Goal: Task Accomplishment & Management: Use online tool/utility

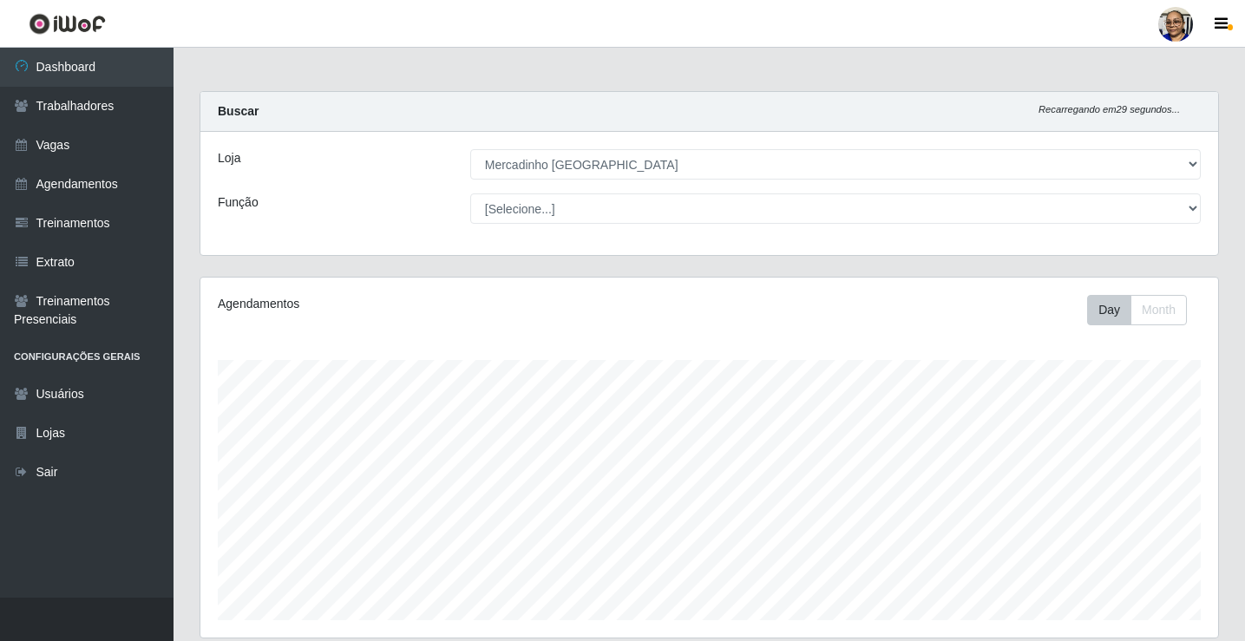
select select "345"
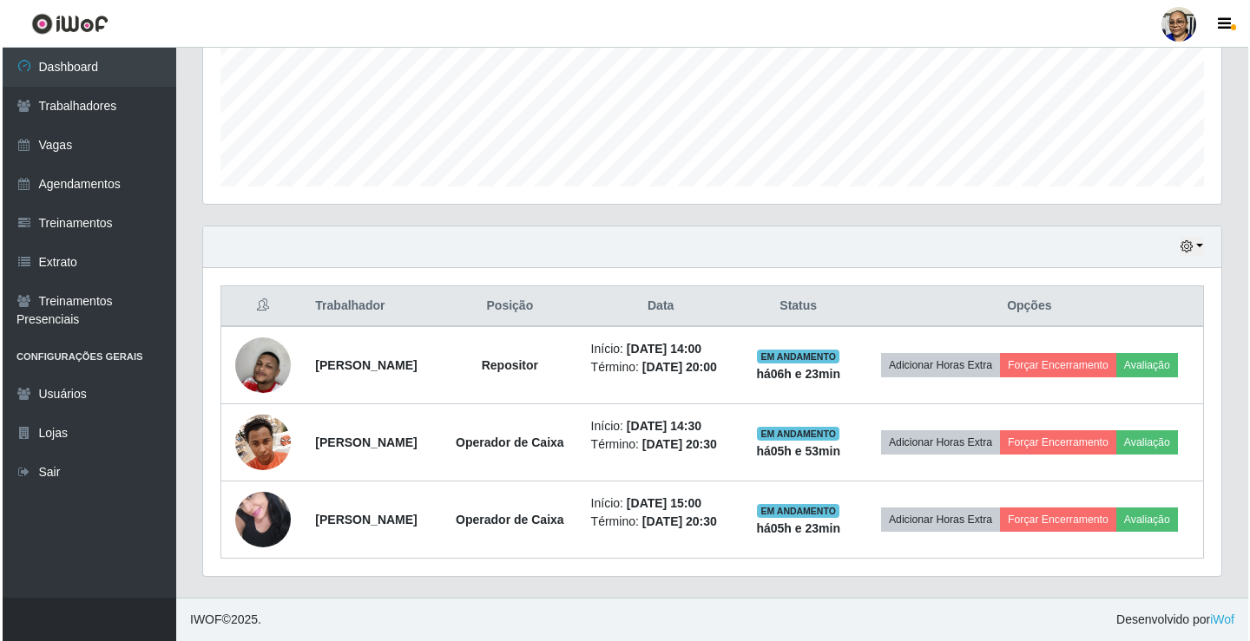
scroll to position [360, 1018]
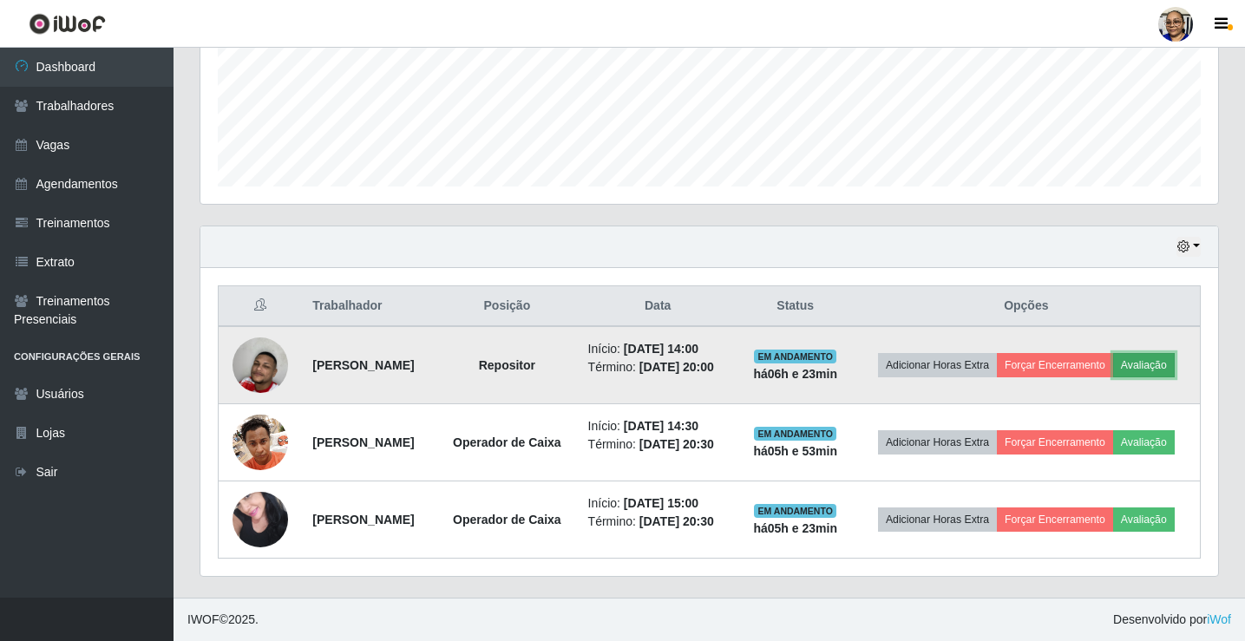
click at [1113, 353] on button "Avaliação" at bounding box center [1144, 365] width 62 height 24
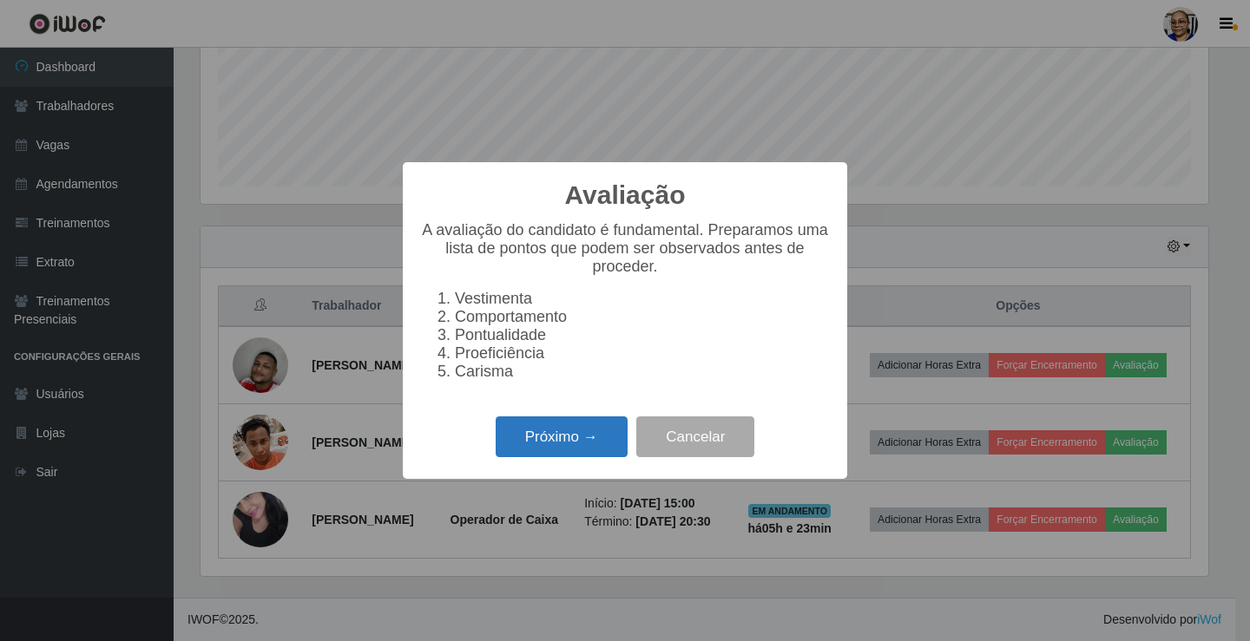
click at [561, 455] on button "Próximo →" at bounding box center [562, 437] width 132 height 41
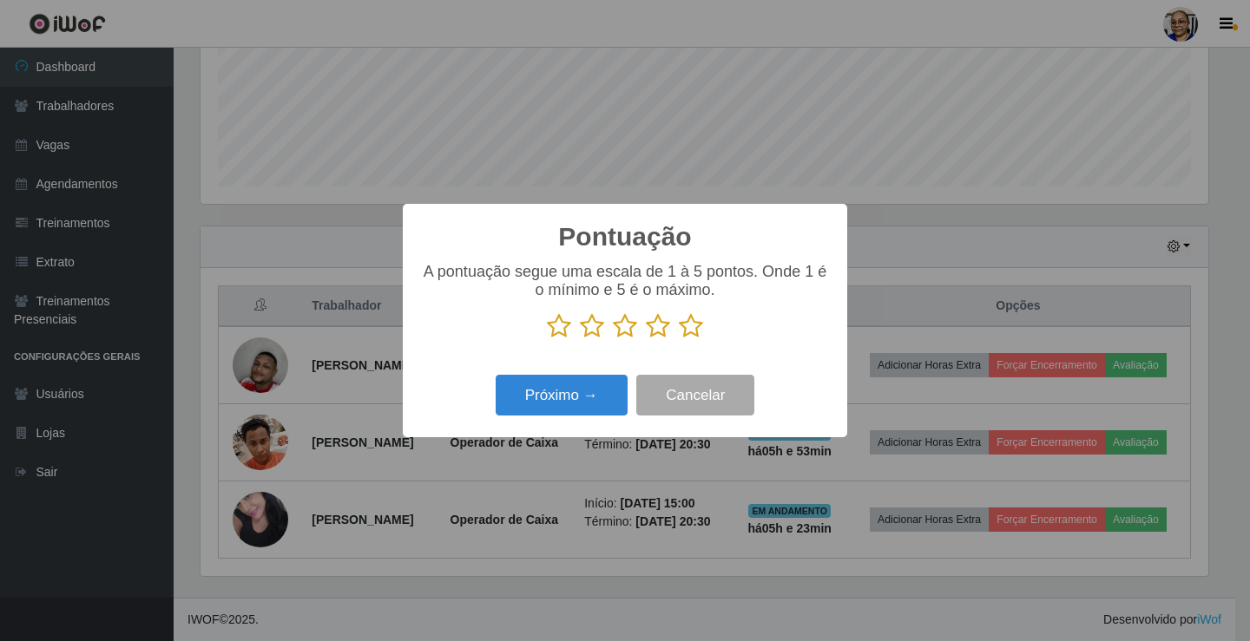
click at [690, 335] on icon at bounding box center [691, 326] width 24 height 26
click at [679, 339] on input "radio" at bounding box center [679, 339] width 0 height 0
click at [590, 399] on button "Próximo →" at bounding box center [562, 395] width 132 height 41
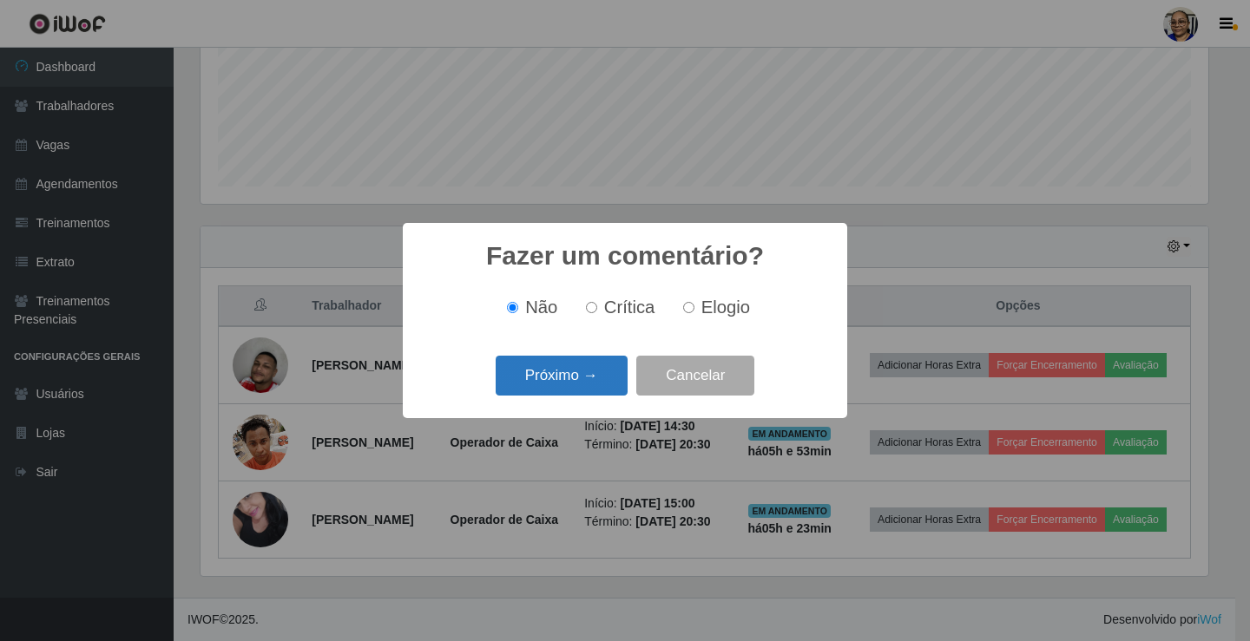
click at [594, 368] on button "Próximo →" at bounding box center [562, 376] width 132 height 41
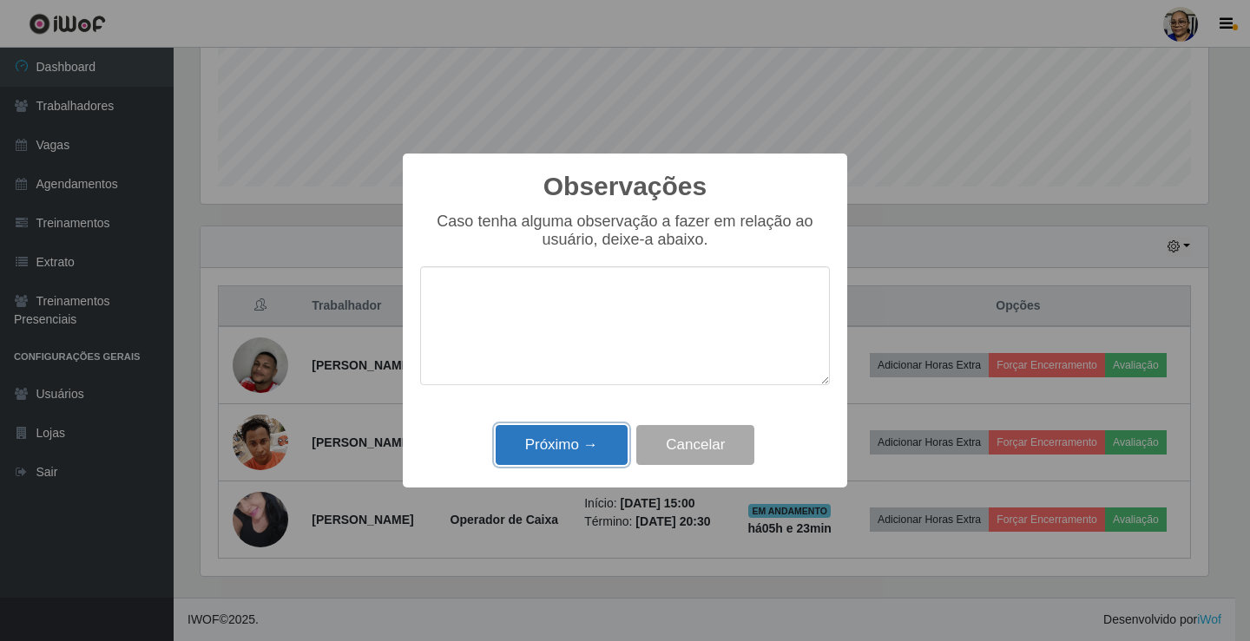
click at [575, 446] on button "Próximo →" at bounding box center [562, 445] width 132 height 41
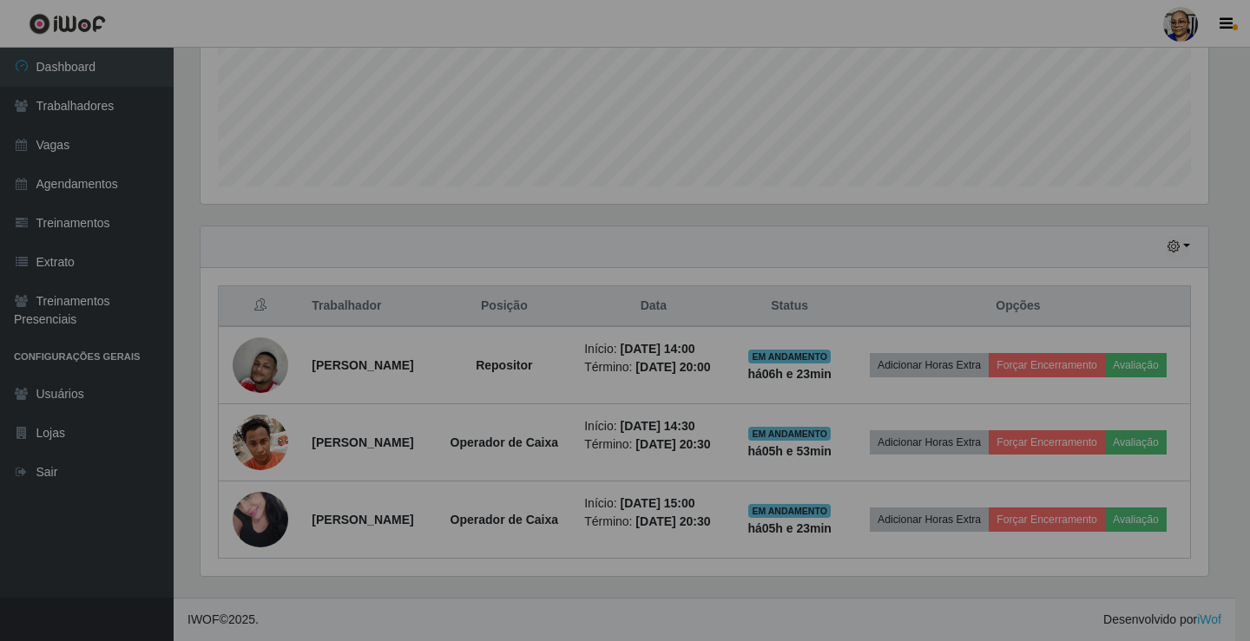
scroll to position [360, 1018]
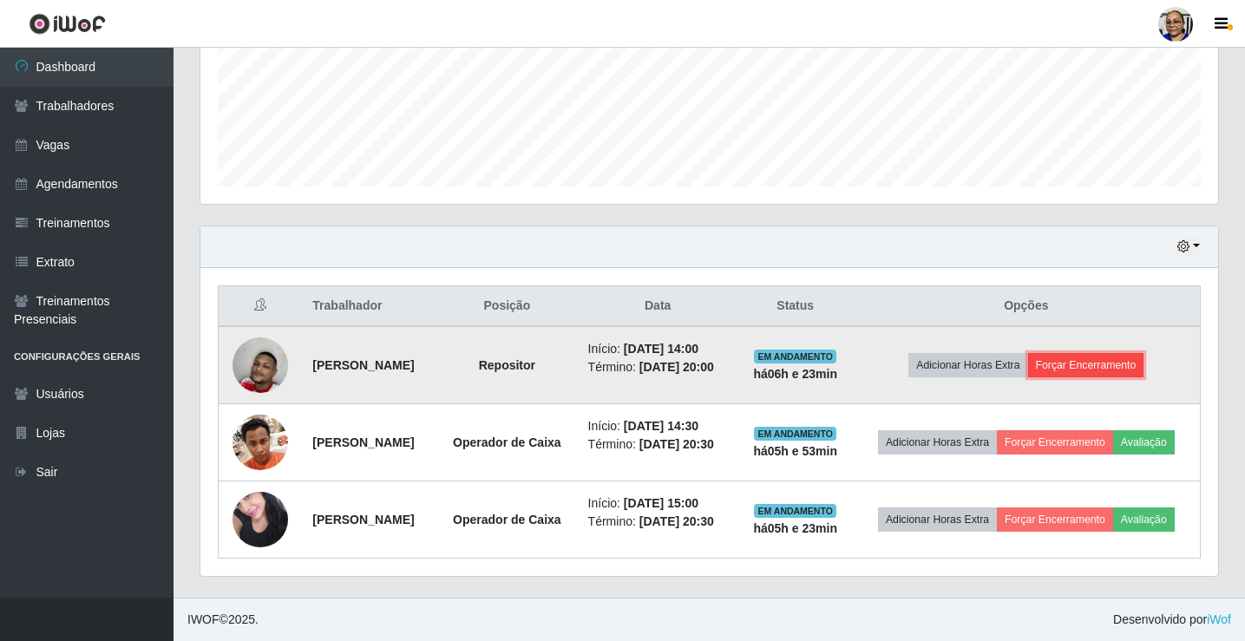
click at [1130, 353] on button "Forçar Encerramento" at bounding box center [1086, 365] width 116 height 24
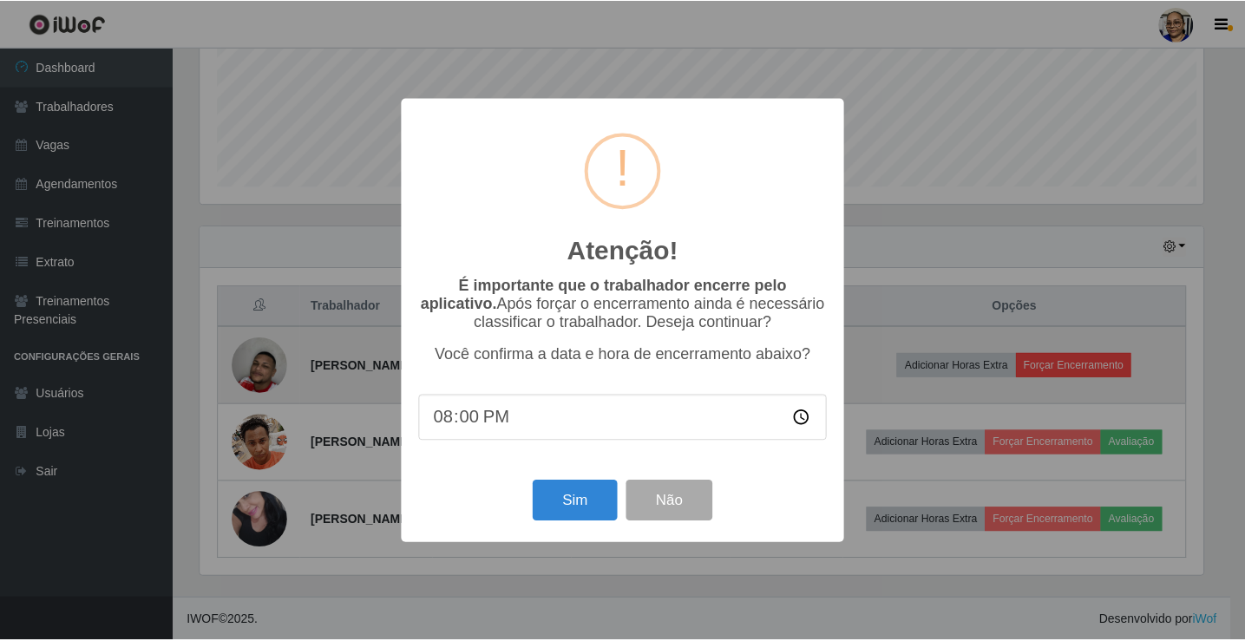
scroll to position [360, 1008]
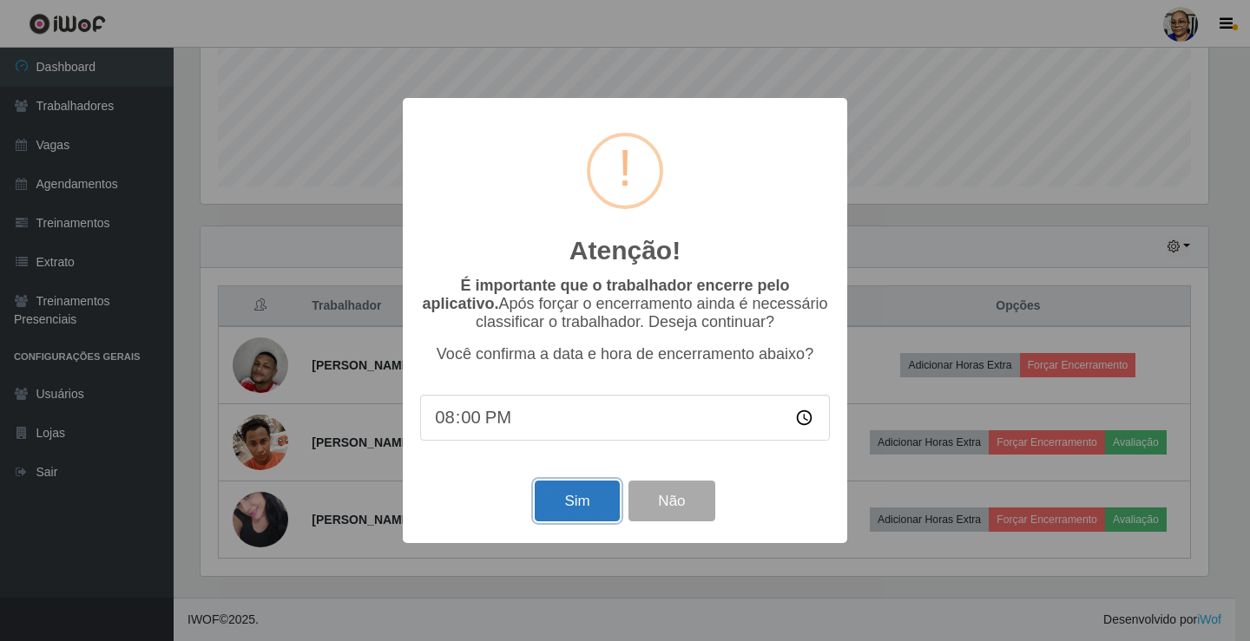
click at [582, 509] on button "Sim" at bounding box center [577, 501] width 84 height 41
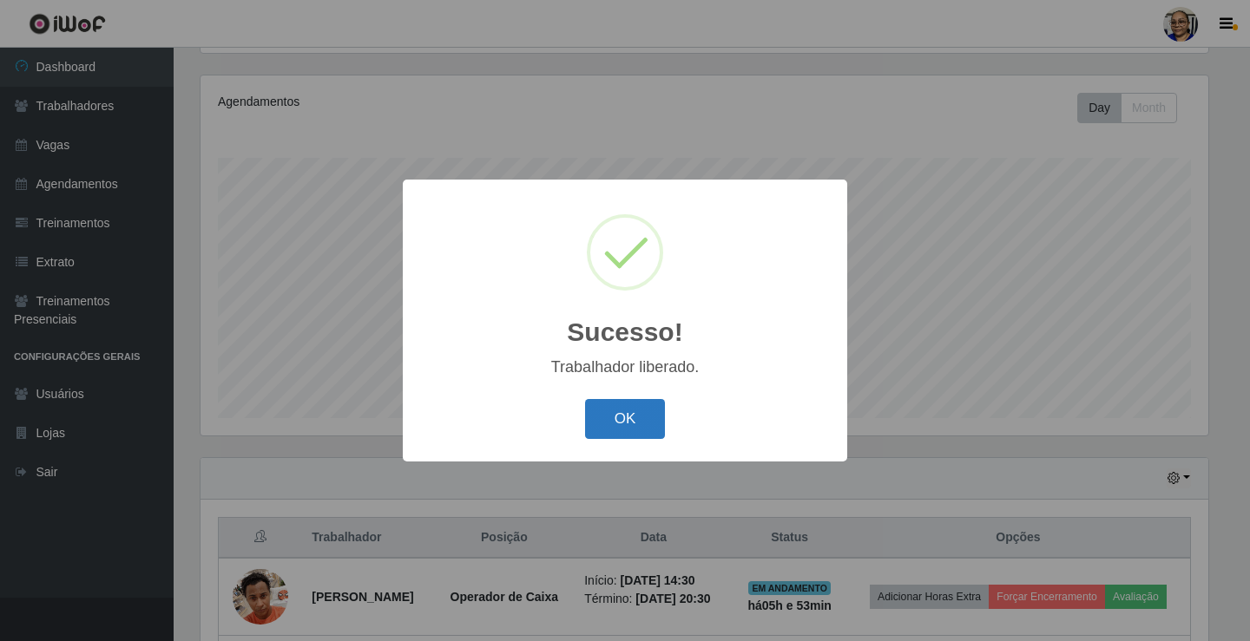
click at [619, 425] on button "OK" at bounding box center [625, 419] width 81 height 41
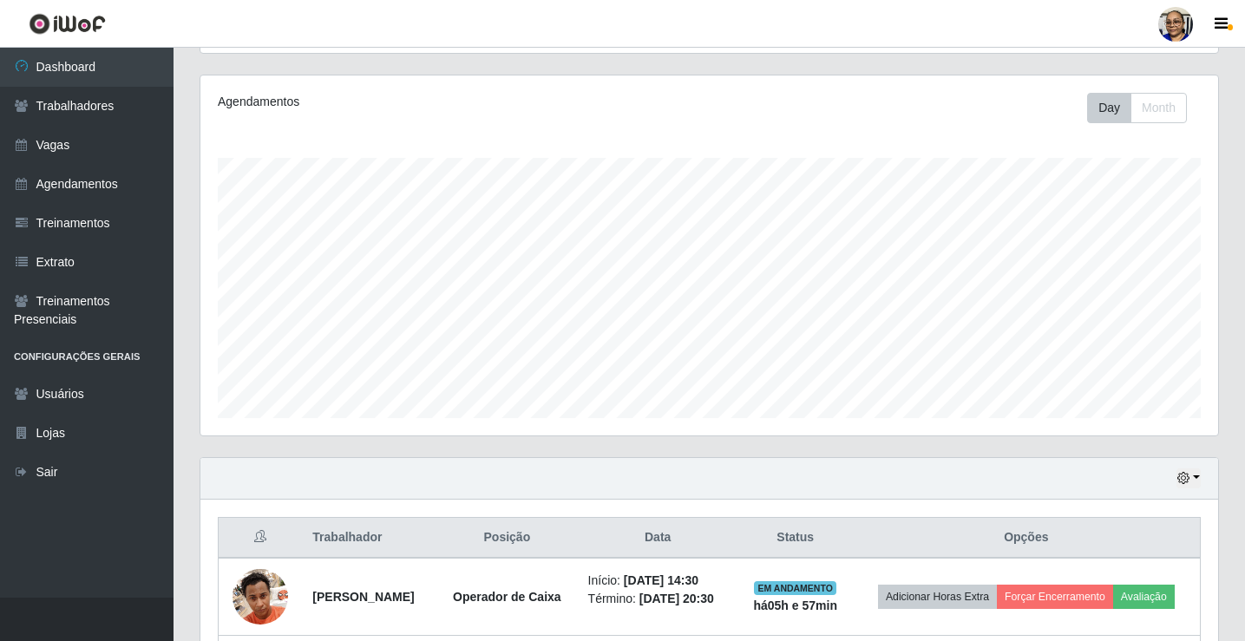
scroll to position [357, 0]
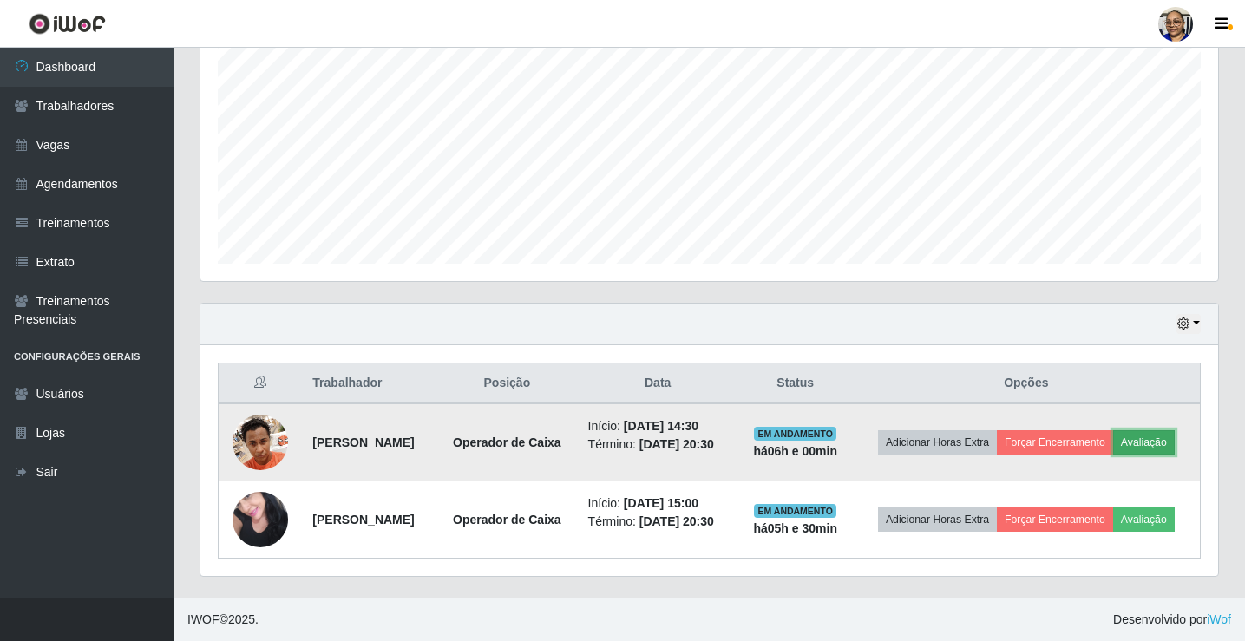
click at [1166, 446] on button "Avaliação" at bounding box center [1144, 442] width 62 height 24
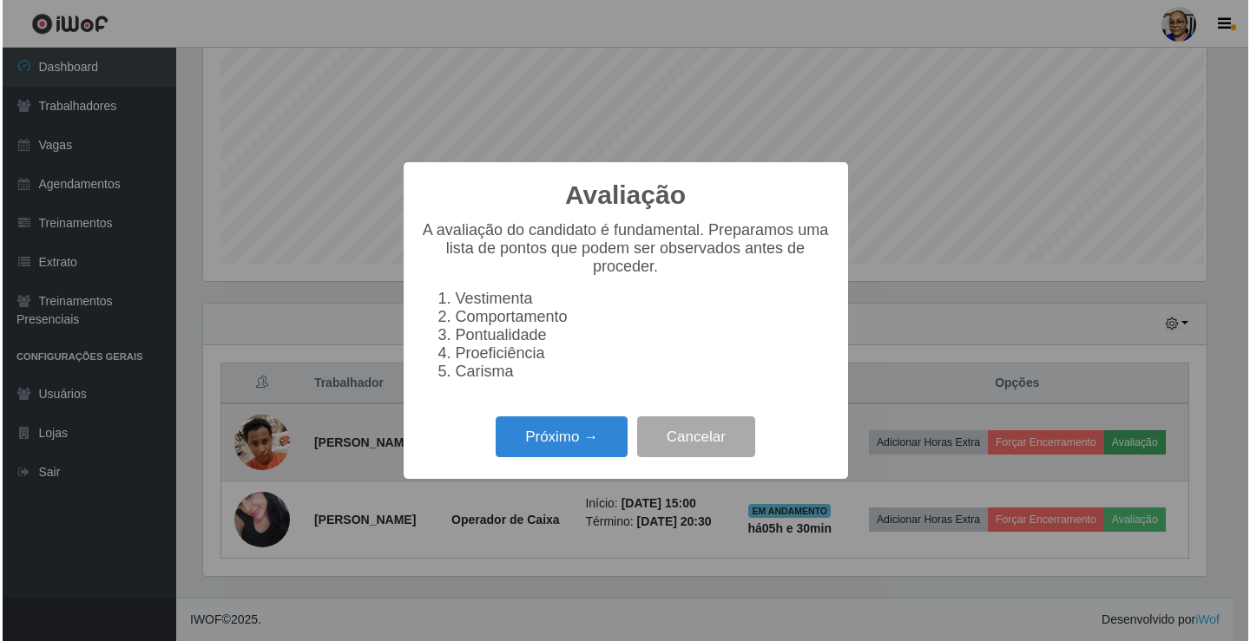
scroll to position [360, 1008]
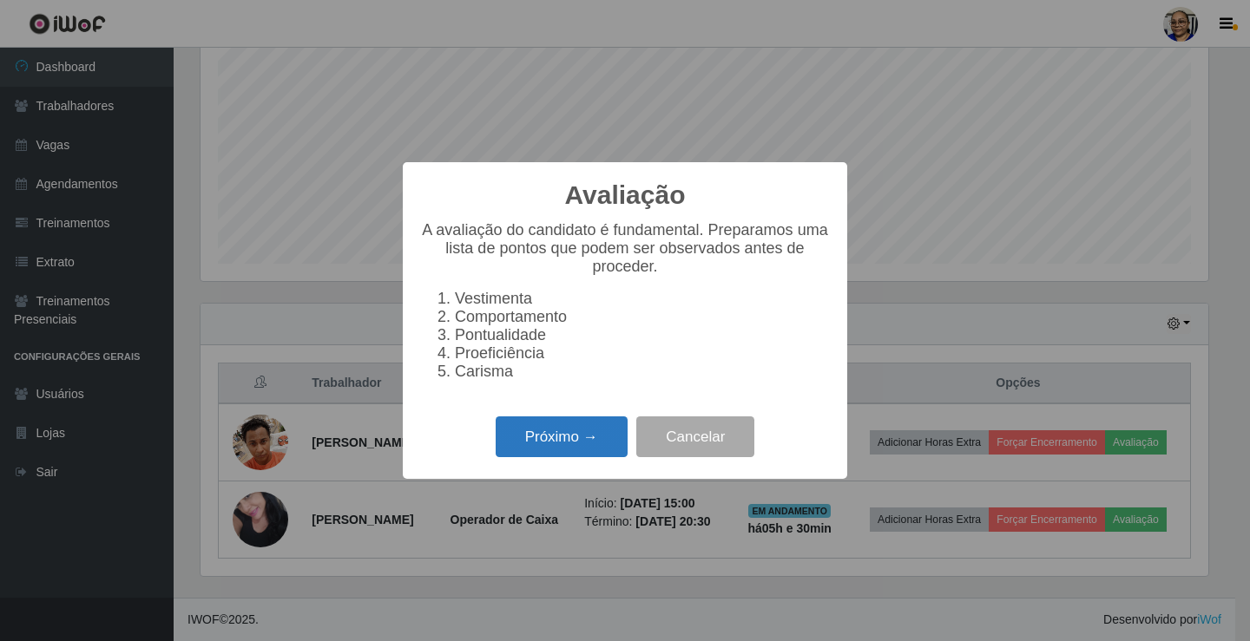
click at [583, 449] on button "Próximo →" at bounding box center [562, 437] width 132 height 41
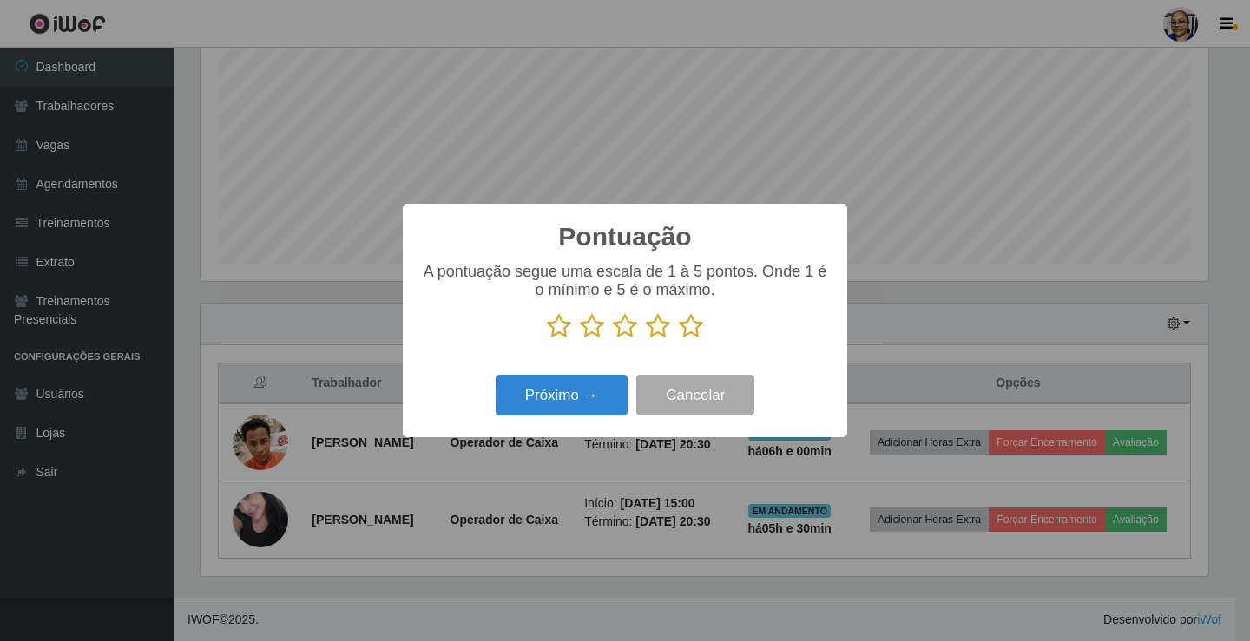
click at [691, 331] on icon at bounding box center [691, 326] width 24 height 26
click at [679, 339] on input "radio" at bounding box center [679, 339] width 0 height 0
click at [591, 397] on button "Próximo →" at bounding box center [562, 395] width 132 height 41
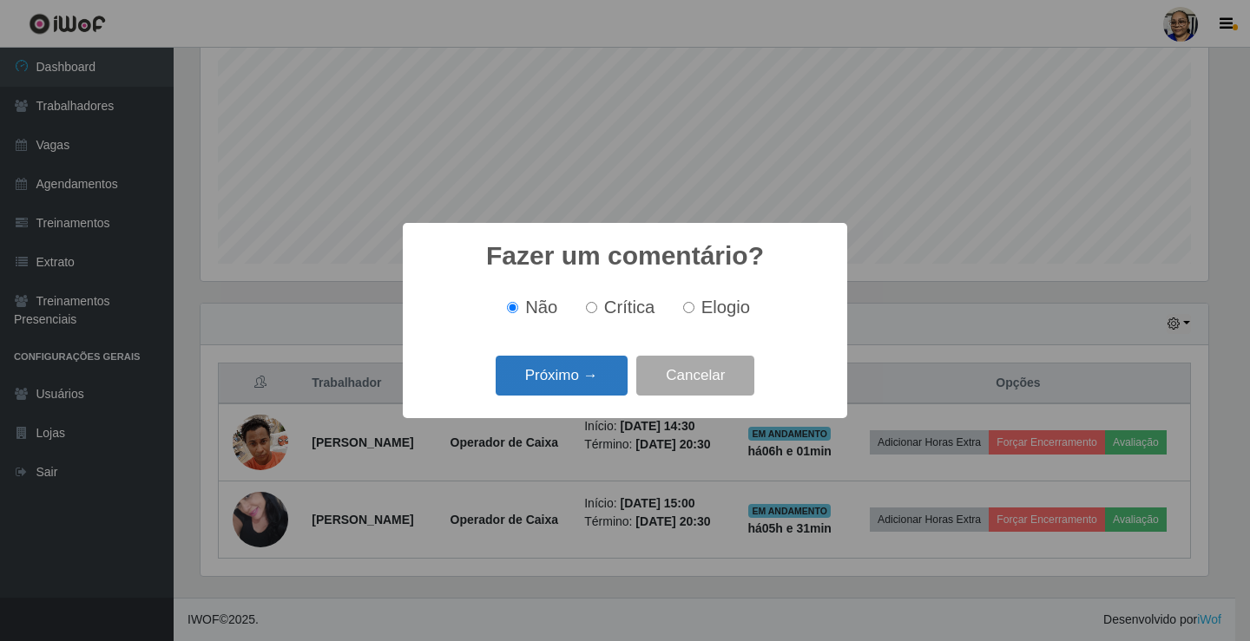
click at [573, 384] on button "Próximo →" at bounding box center [562, 376] width 132 height 41
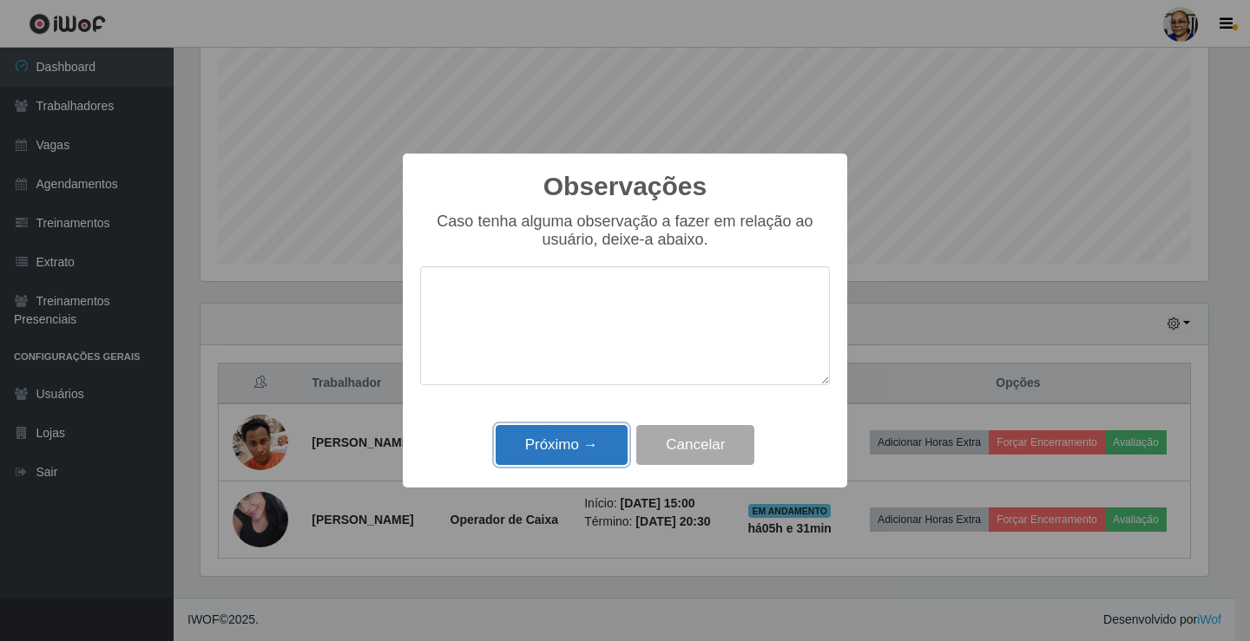
click at [587, 447] on button "Próximo →" at bounding box center [562, 445] width 132 height 41
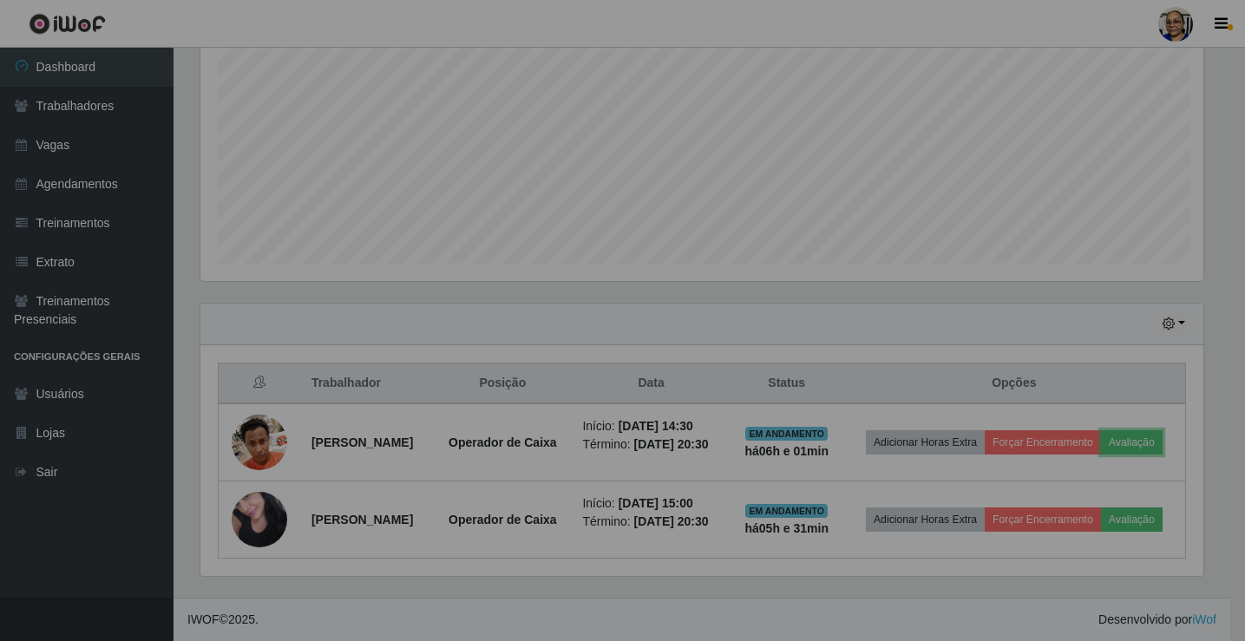
scroll to position [360, 1018]
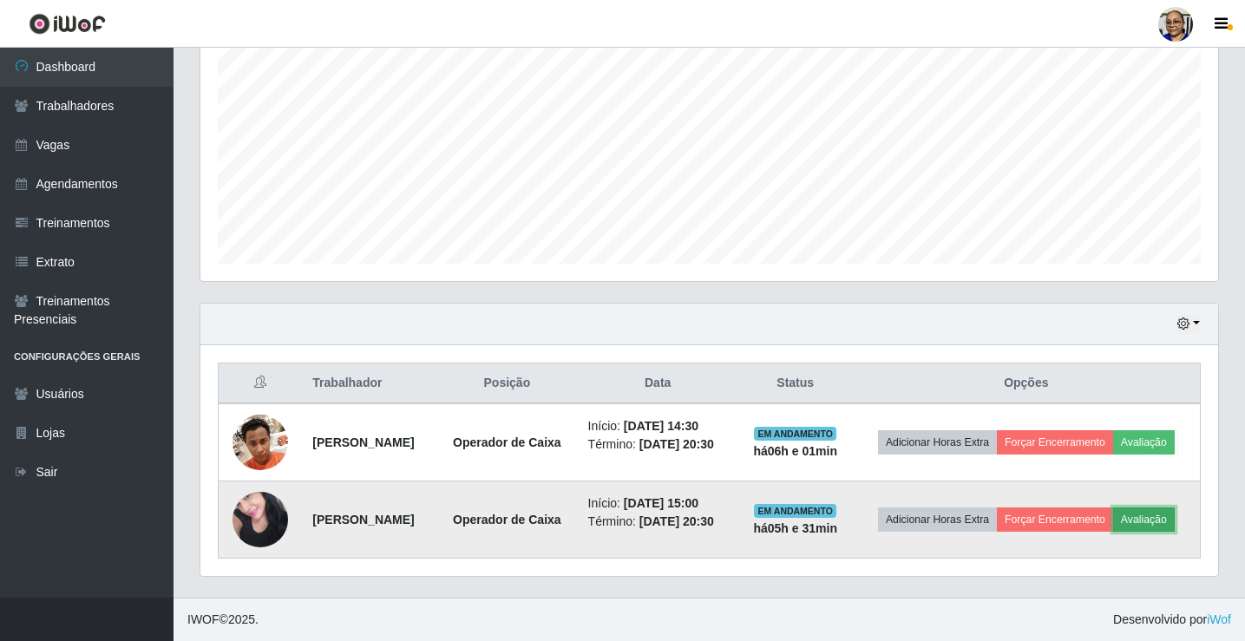
click at [1161, 520] on button "Avaliação" at bounding box center [1144, 520] width 62 height 24
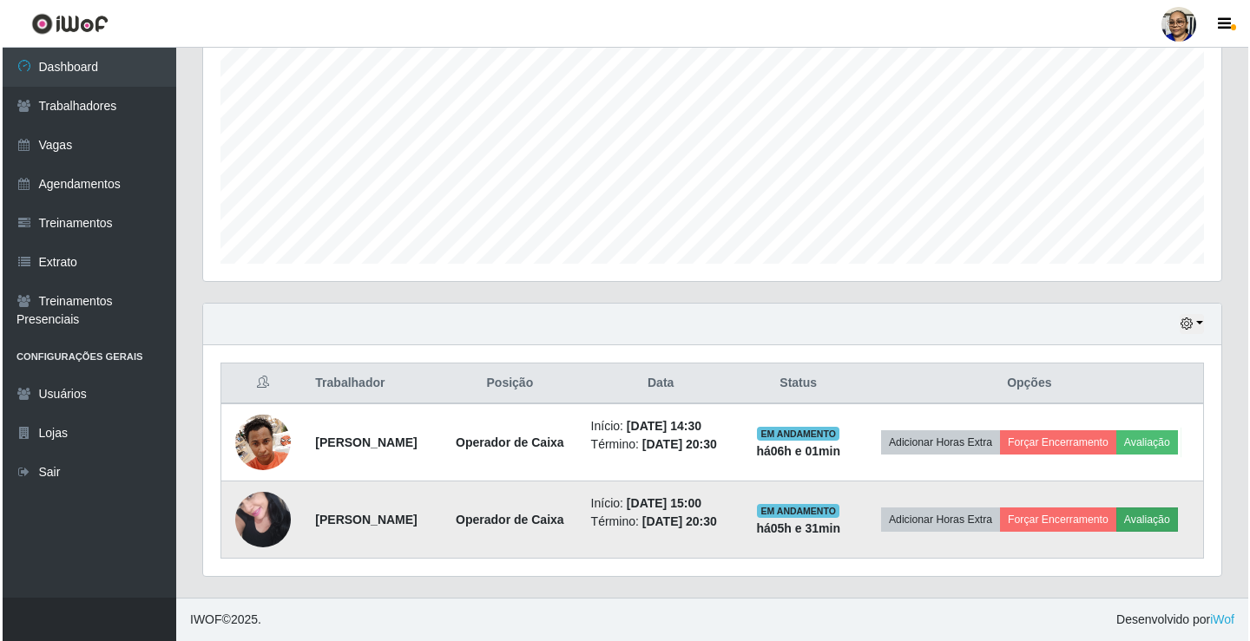
scroll to position [360, 1008]
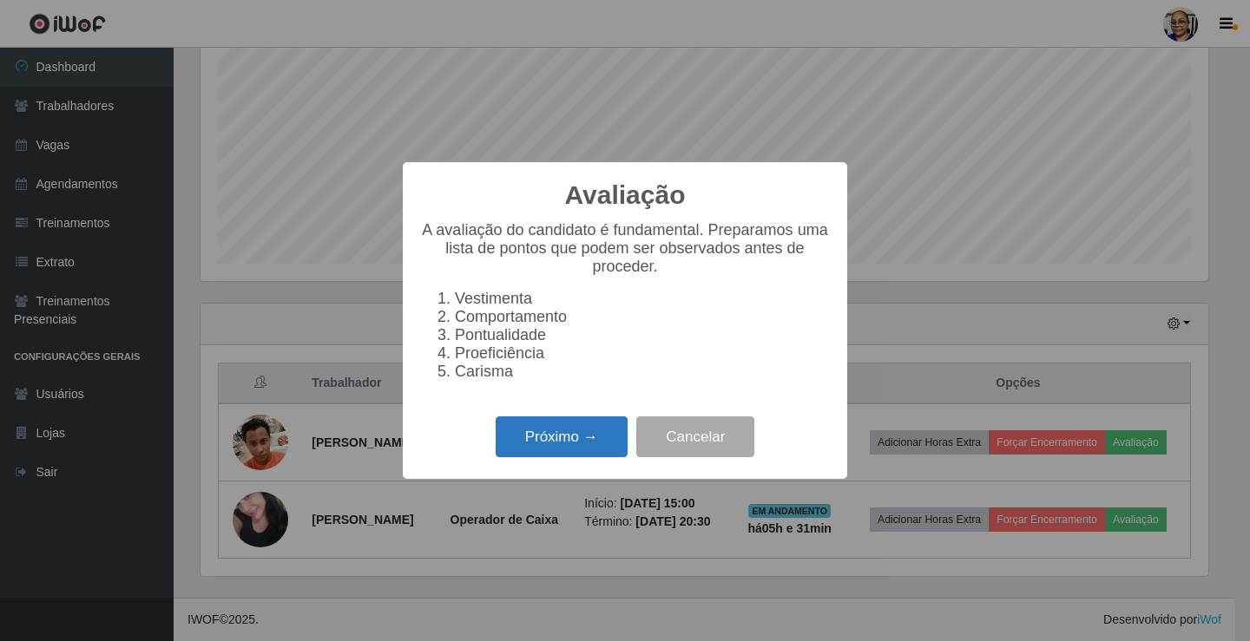
click at [569, 451] on button "Próximo →" at bounding box center [562, 437] width 132 height 41
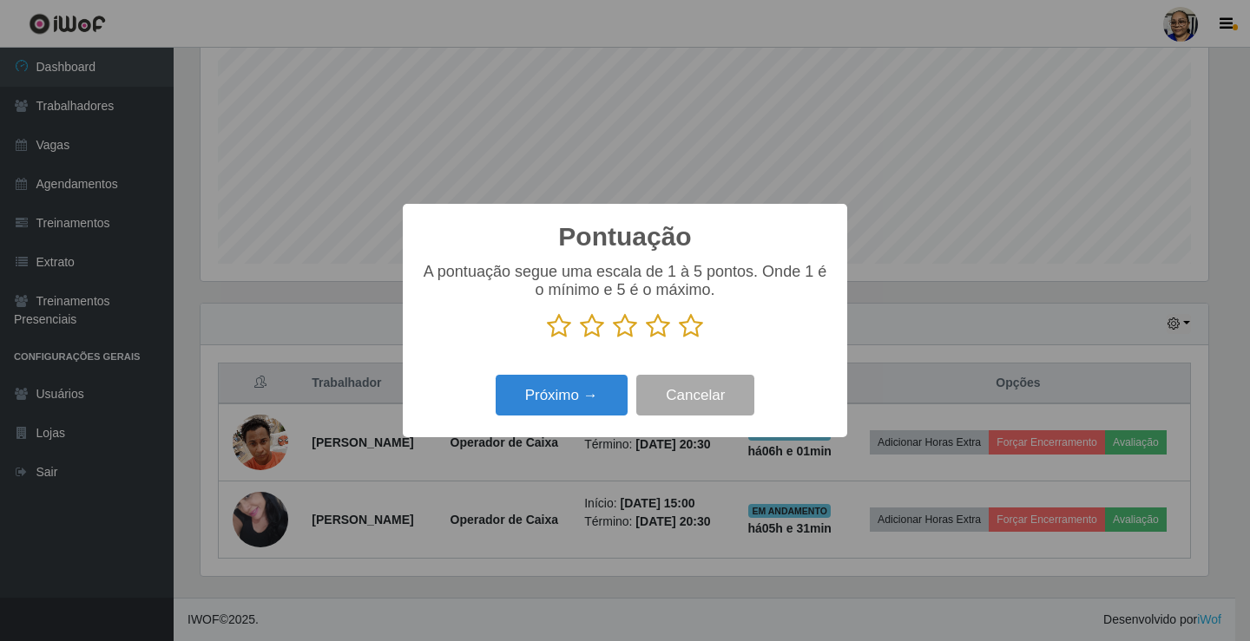
click at [694, 331] on icon at bounding box center [691, 326] width 24 height 26
click at [679, 339] on input "radio" at bounding box center [679, 339] width 0 height 0
click at [592, 403] on button "Próximo →" at bounding box center [562, 395] width 132 height 41
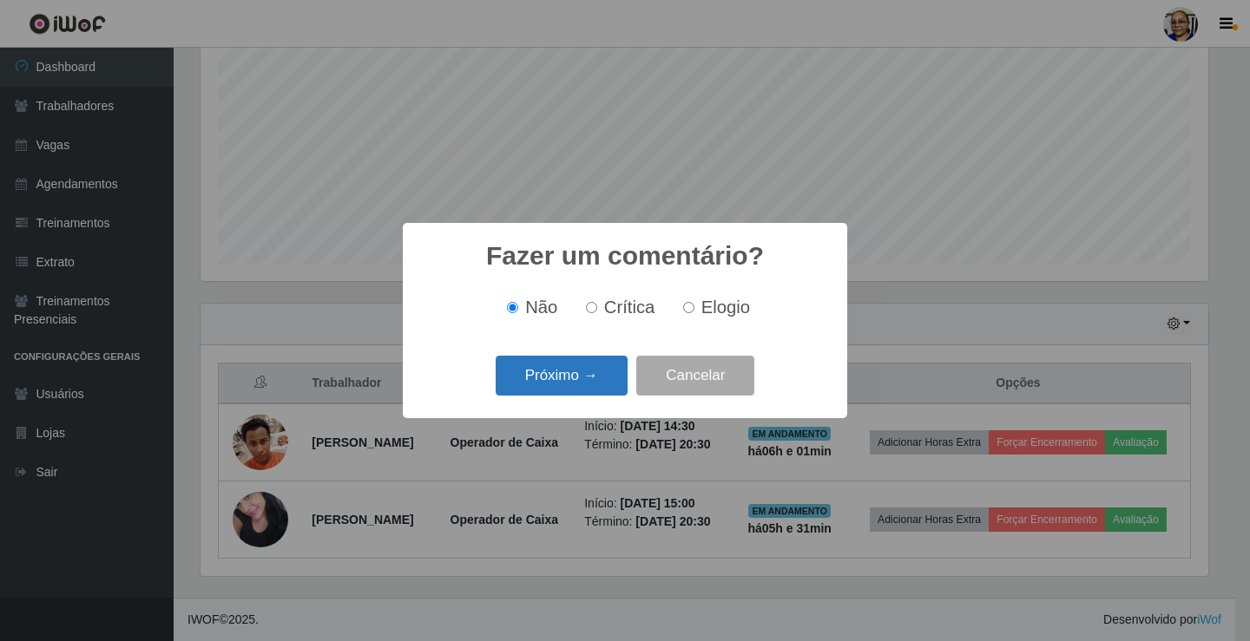
click at [601, 380] on button "Próximo →" at bounding box center [562, 376] width 132 height 41
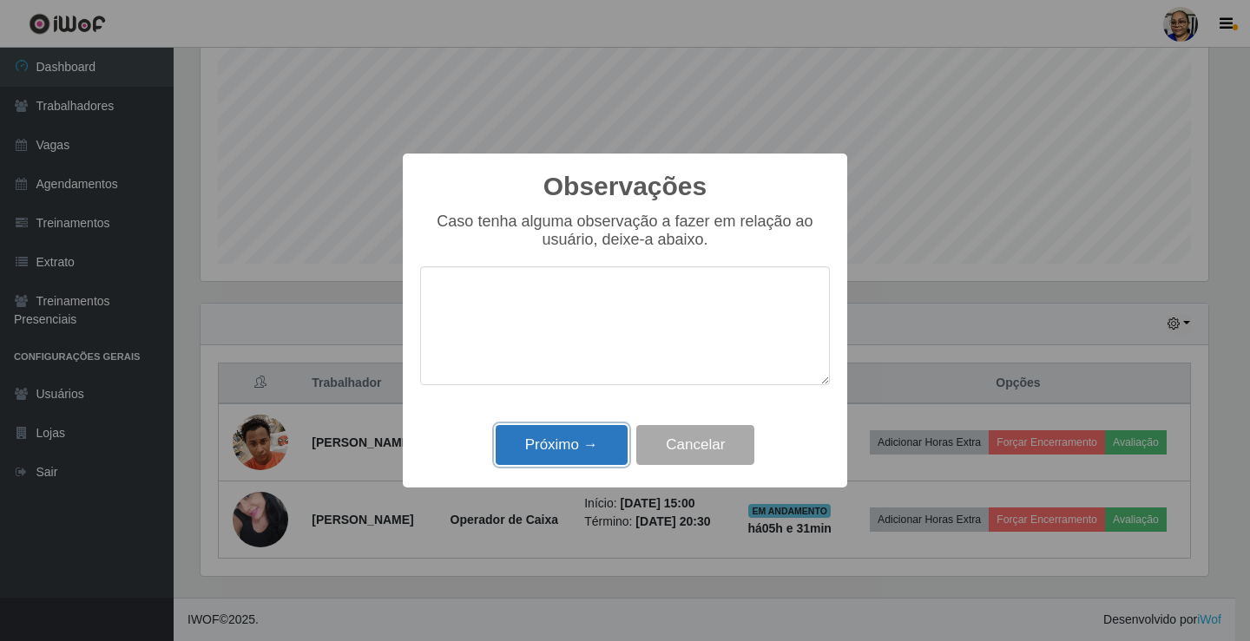
click at [591, 447] on button "Próximo →" at bounding box center [562, 445] width 132 height 41
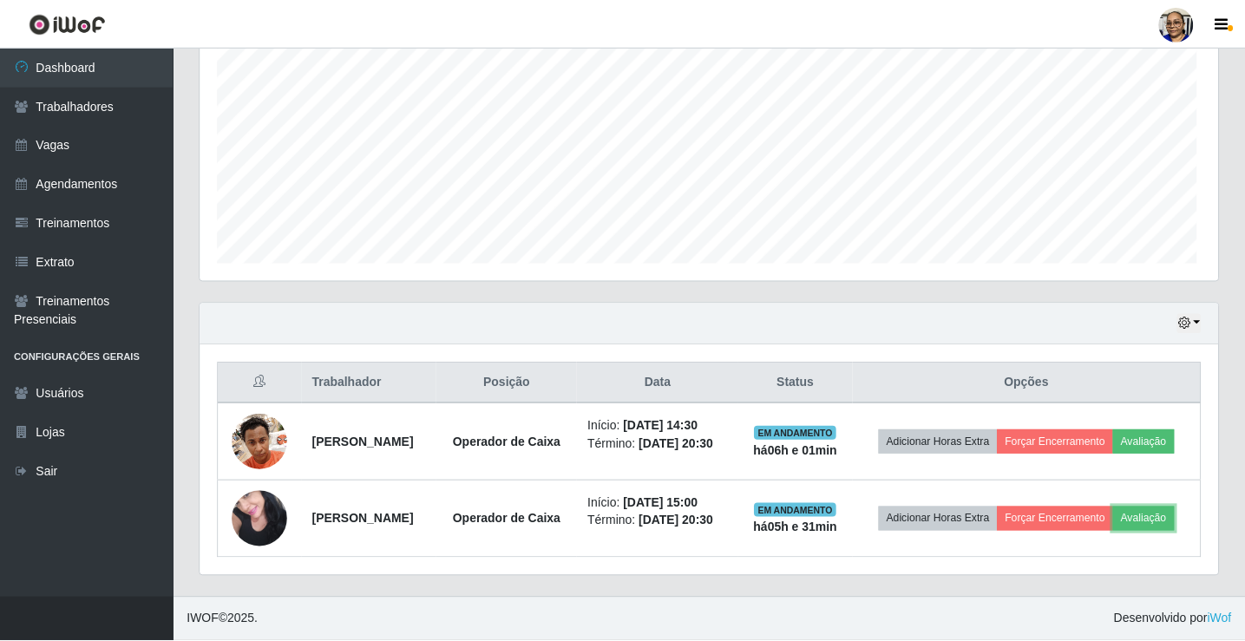
scroll to position [360, 1018]
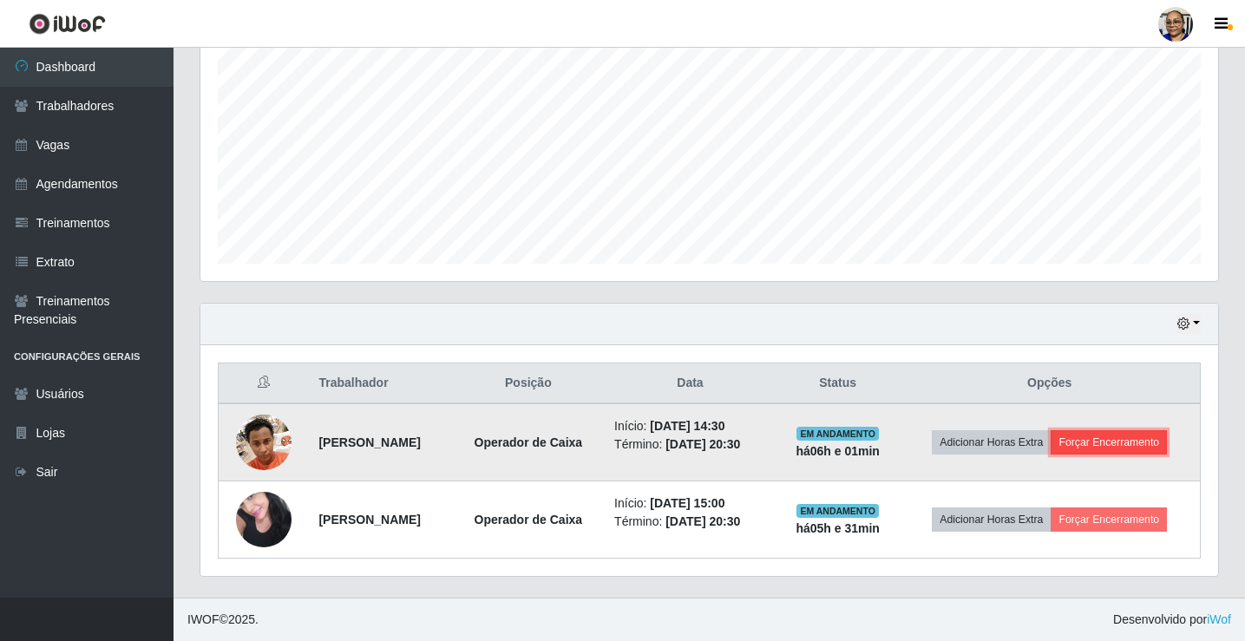
click at [1145, 439] on button "Forçar Encerramento" at bounding box center [1109, 442] width 116 height 24
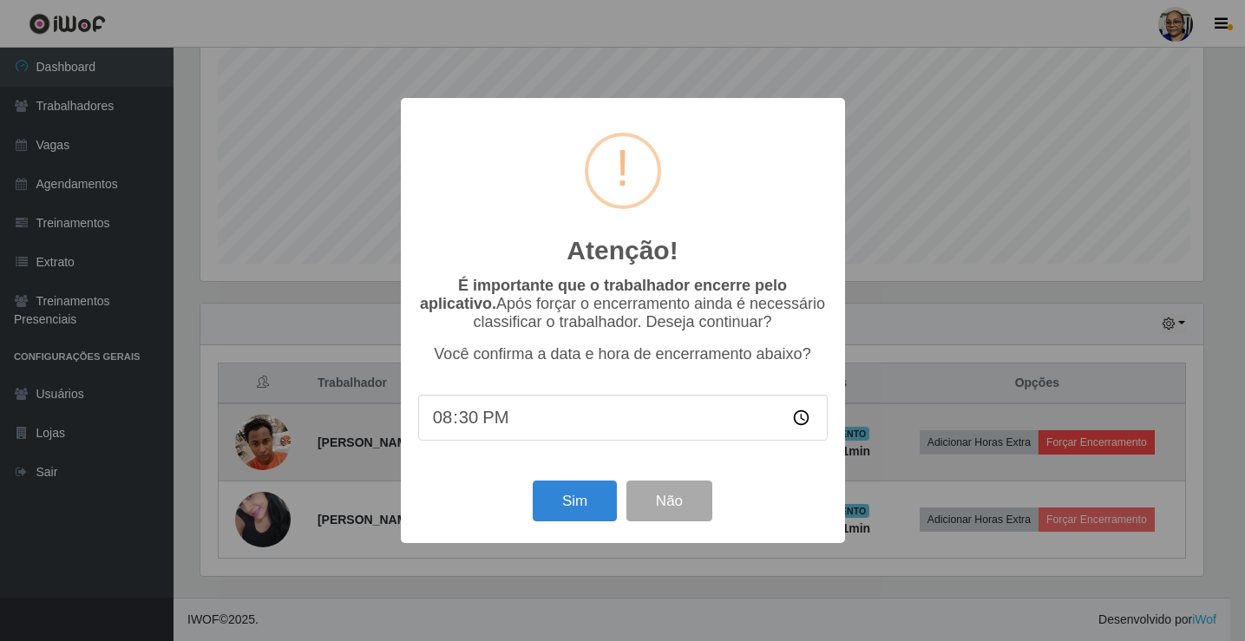
scroll to position [360, 1008]
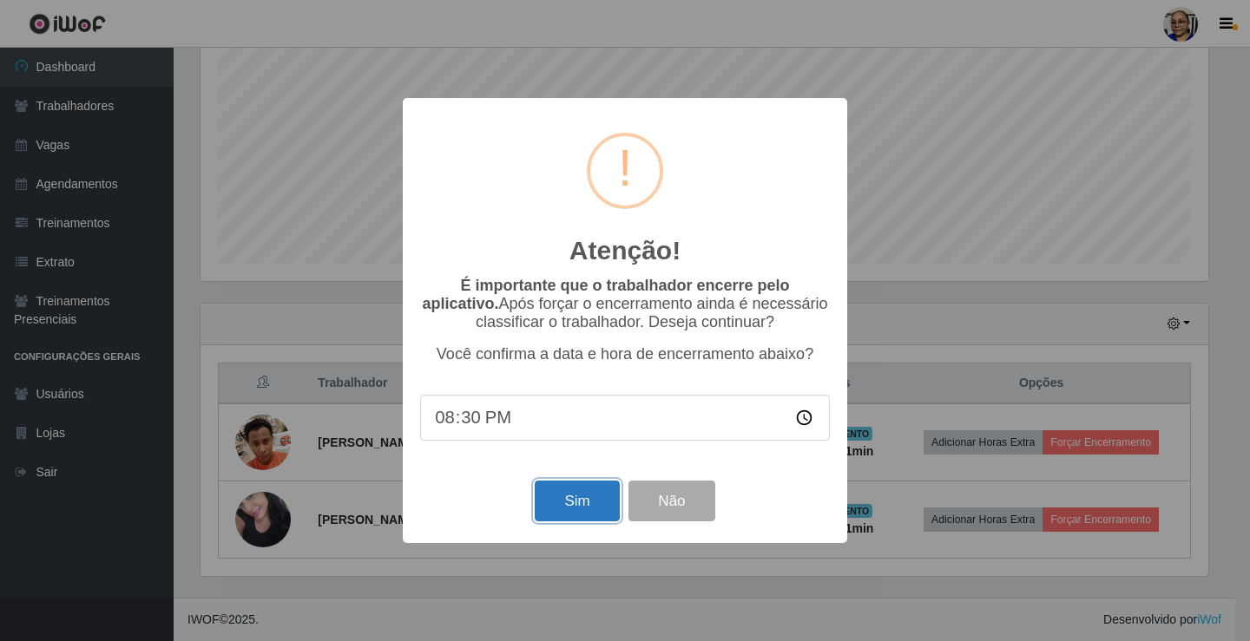
click at [567, 499] on button "Sim" at bounding box center [577, 501] width 84 height 41
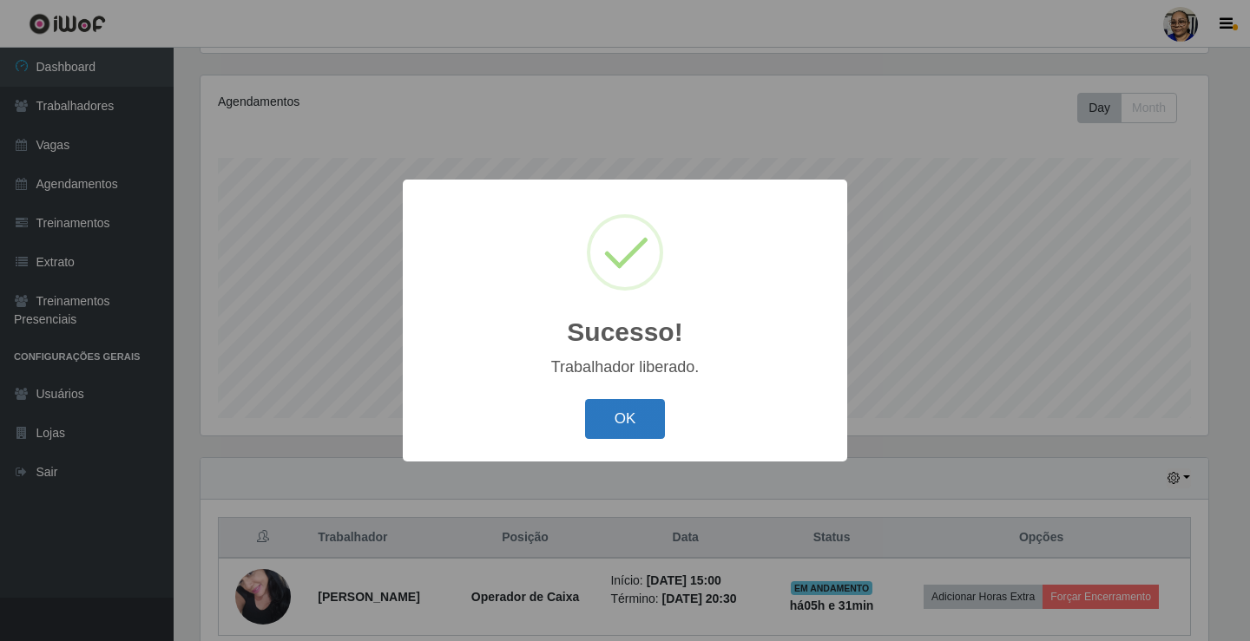
click at [641, 423] on button "OK" at bounding box center [625, 419] width 81 height 41
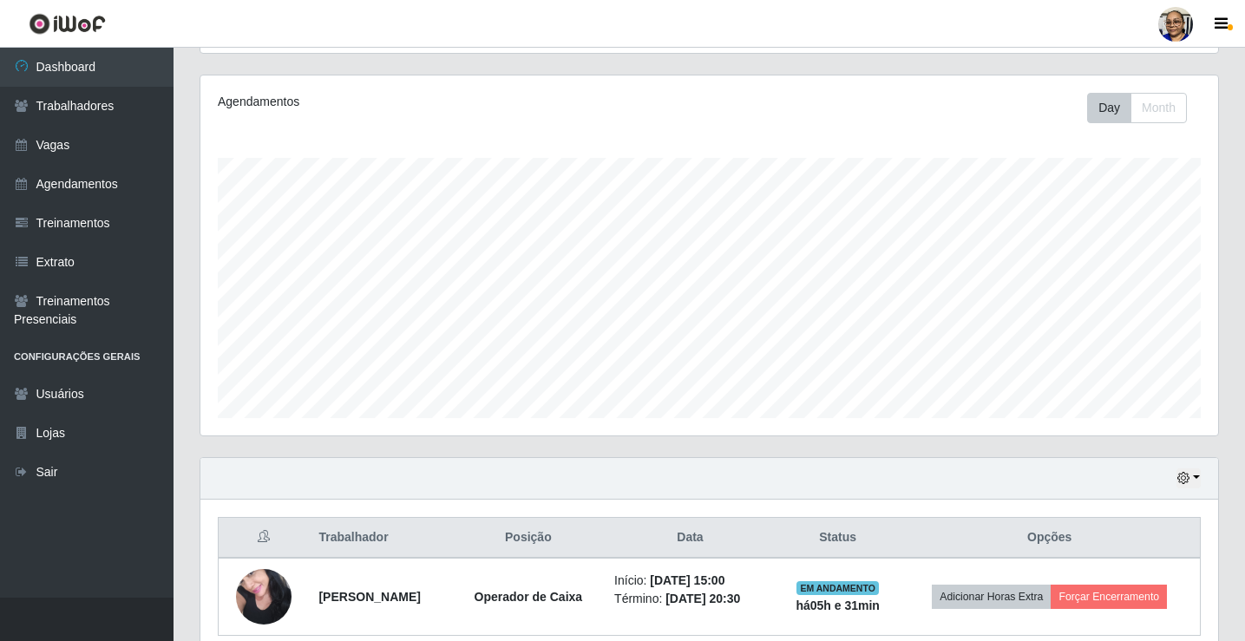
scroll to position [279, 0]
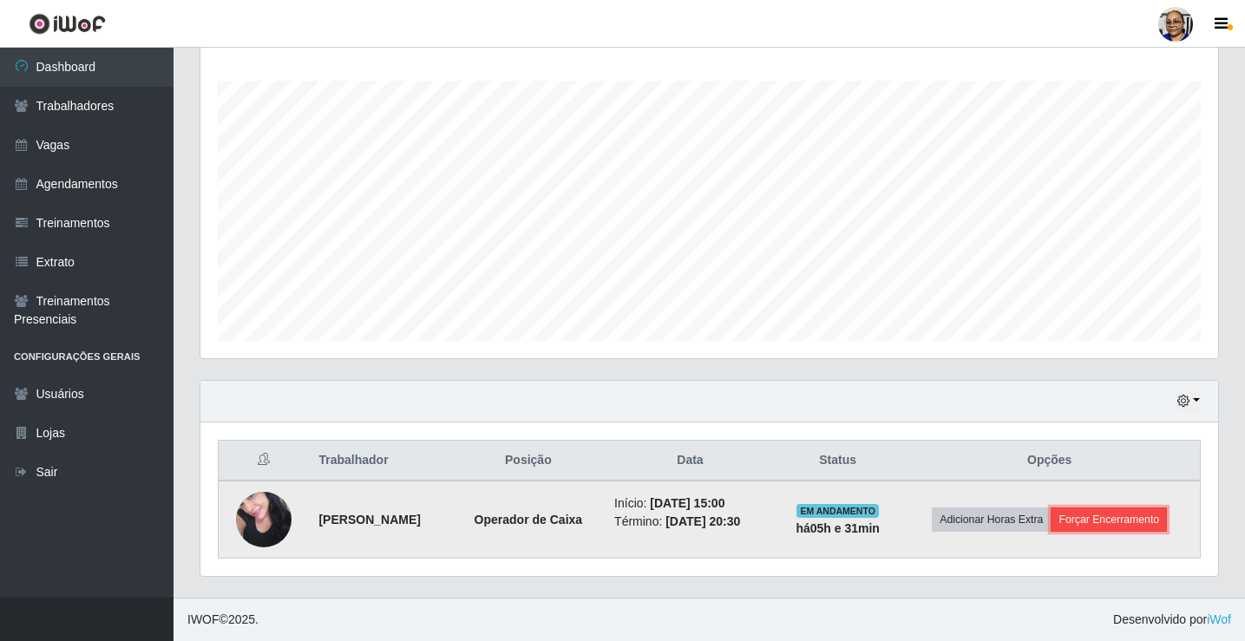
click at [1144, 521] on button "Forçar Encerramento" at bounding box center [1109, 520] width 116 height 24
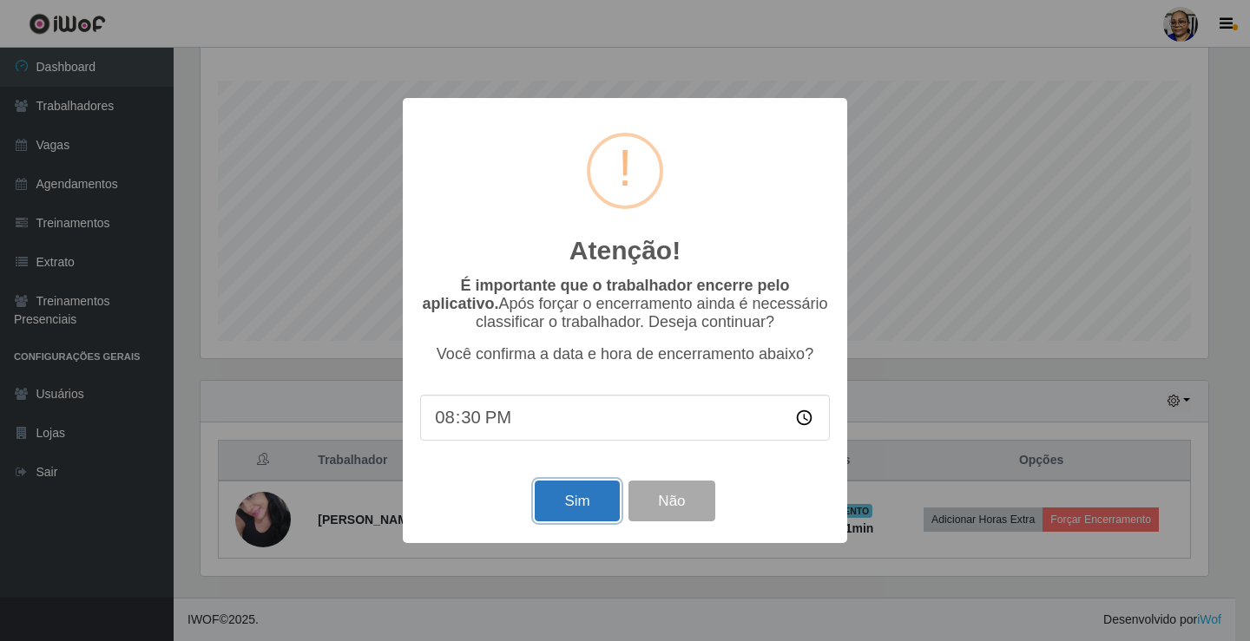
click at [581, 510] on button "Sim" at bounding box center [577, 501] width 84 height 41
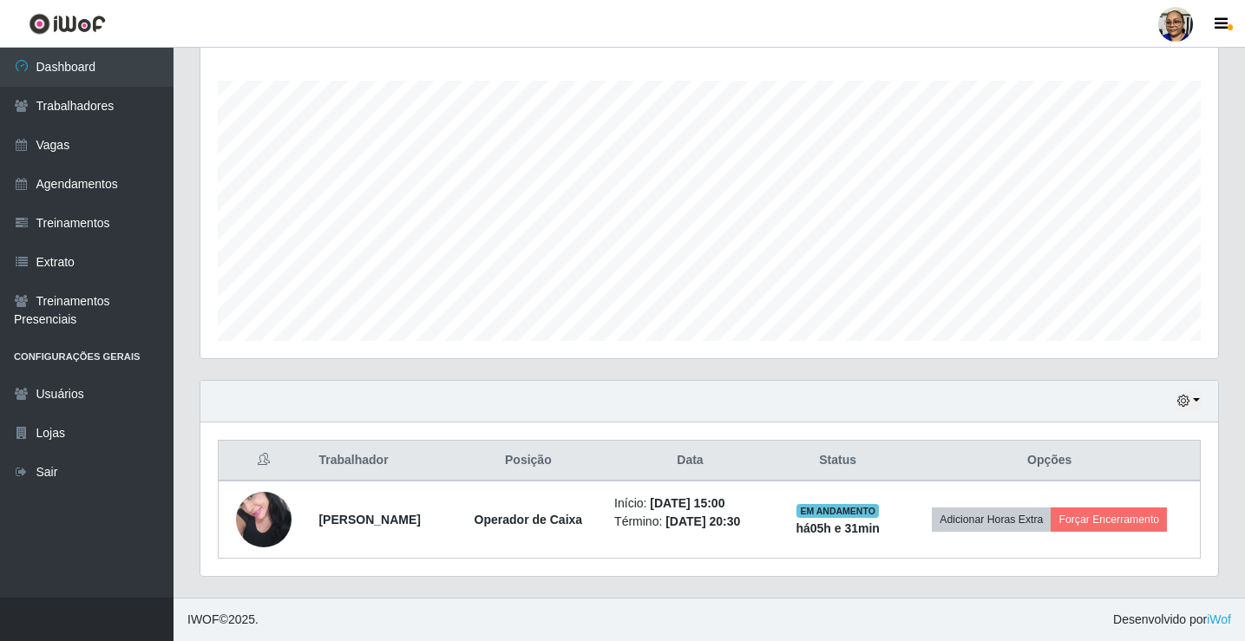
scroll to position [0, 0]
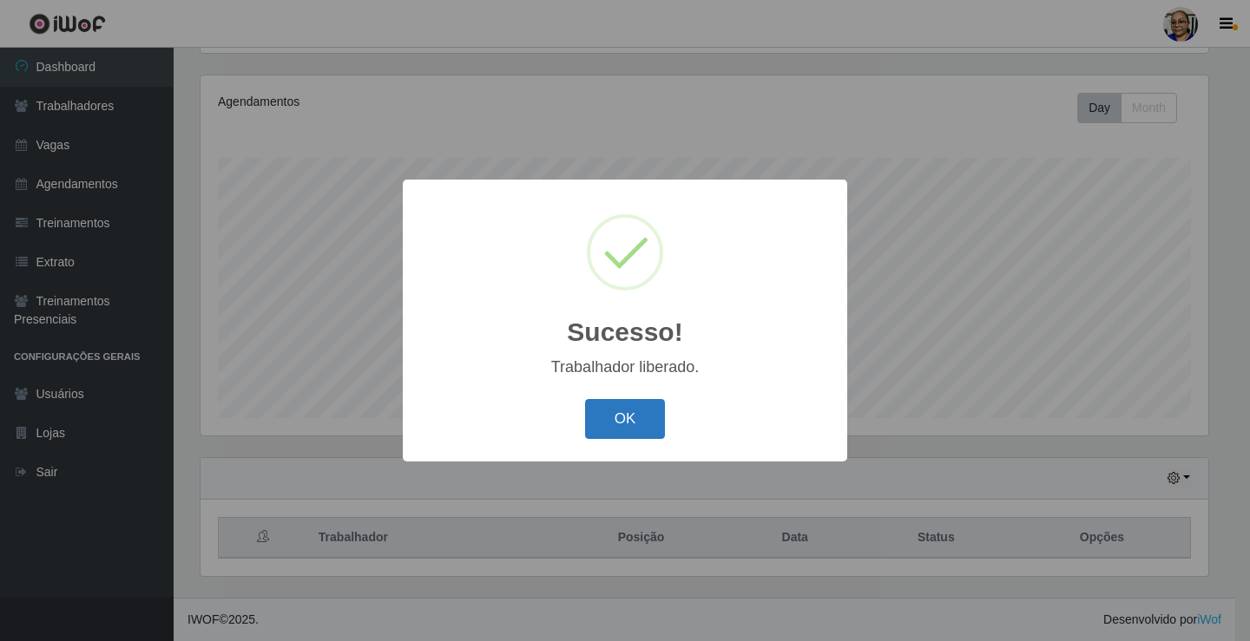
click at [635, 410] on button "OK" at bounding box center [625, 419] width 81 height 41
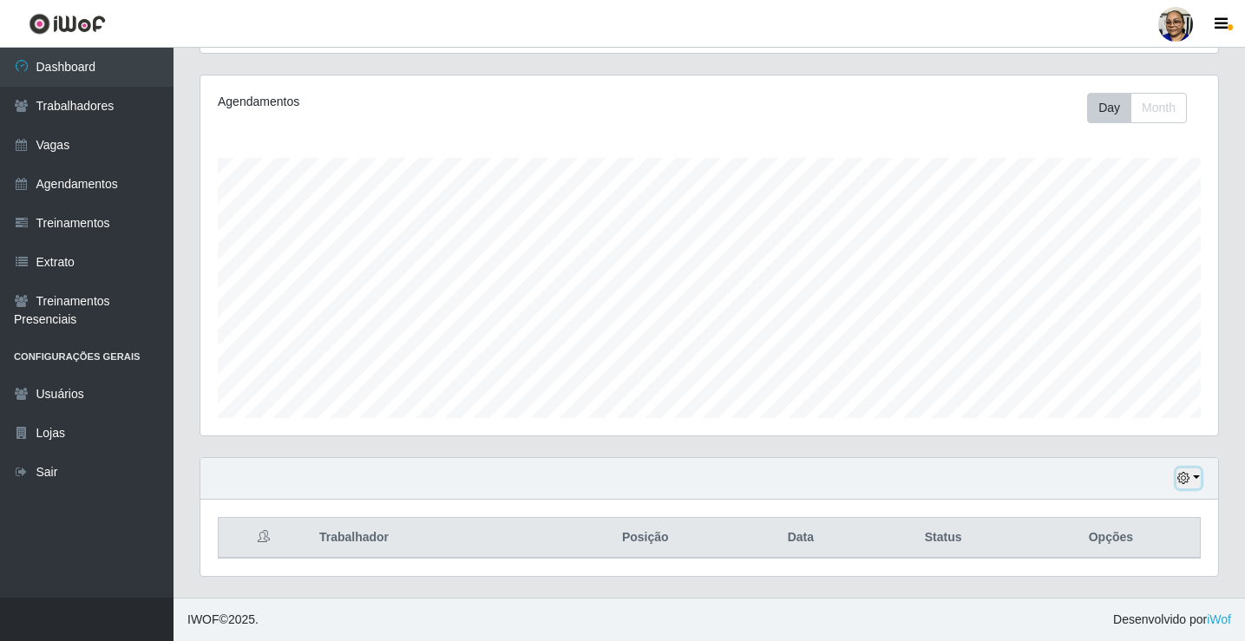
click at [1197, 476] on button "button" at bounding box center [1189, 479] width 24 height 20
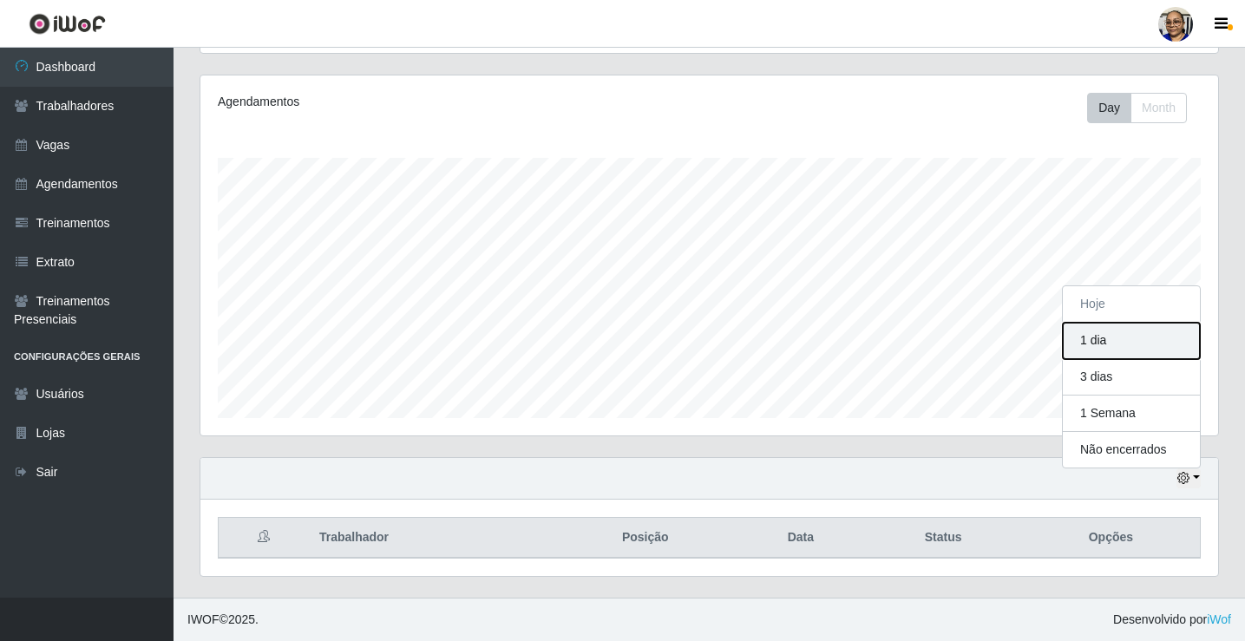
click at [1145, 344] on button "1 dia" at bounding box center [1131, 341] width 137 height 36
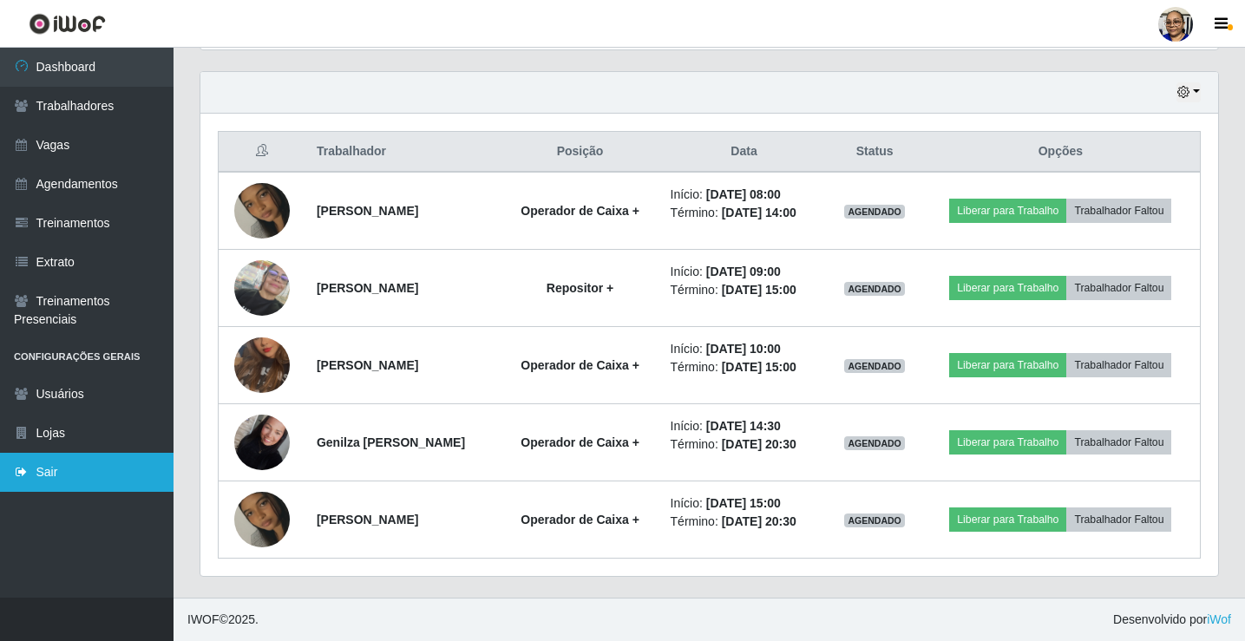
click at [48, 482] on link "Sair" at bounding box center [87, 472] width 174 height 39
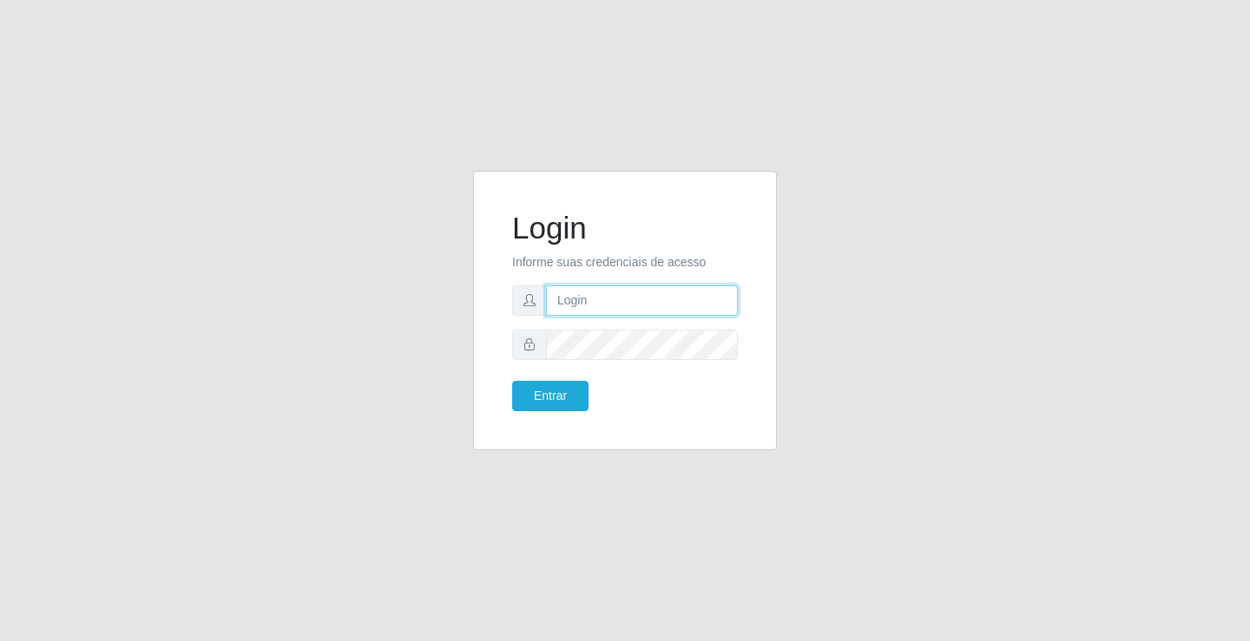
type input "[EMAIL_ADDRESS][DOMAIN_NAME]"
